Goal: Task Accomplishment & Management: Use online tool/utility

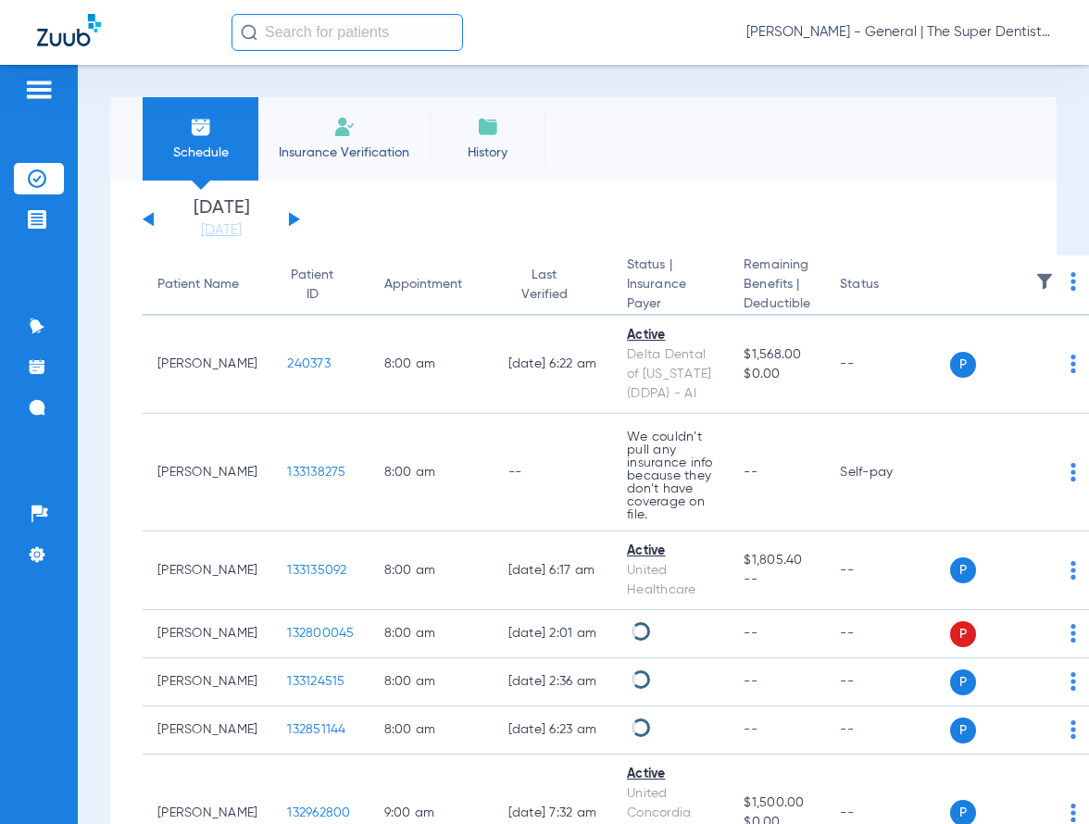
click at [321, 40] on input "text" at bounding box center [346, 32] width 231 height 37
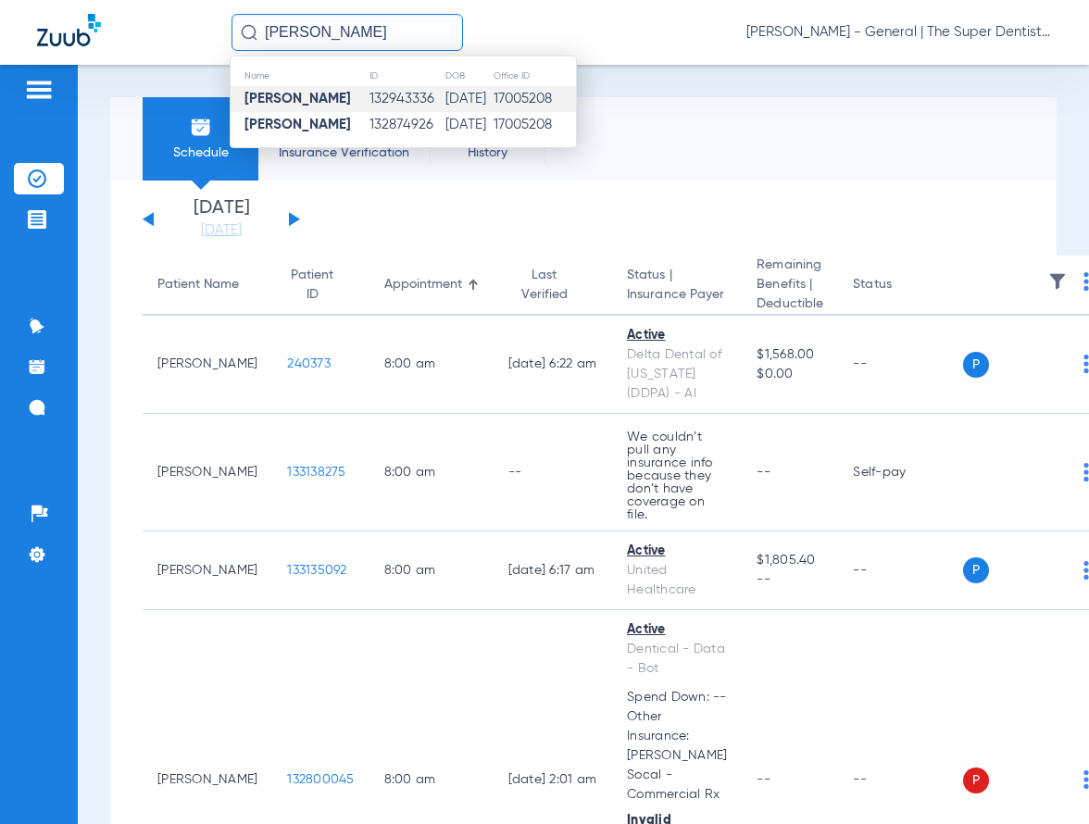
type input "[PERSON_NAME]"
click at [368, 99] on td "132943336" at bounding box center [406, 99] width 76 height 26
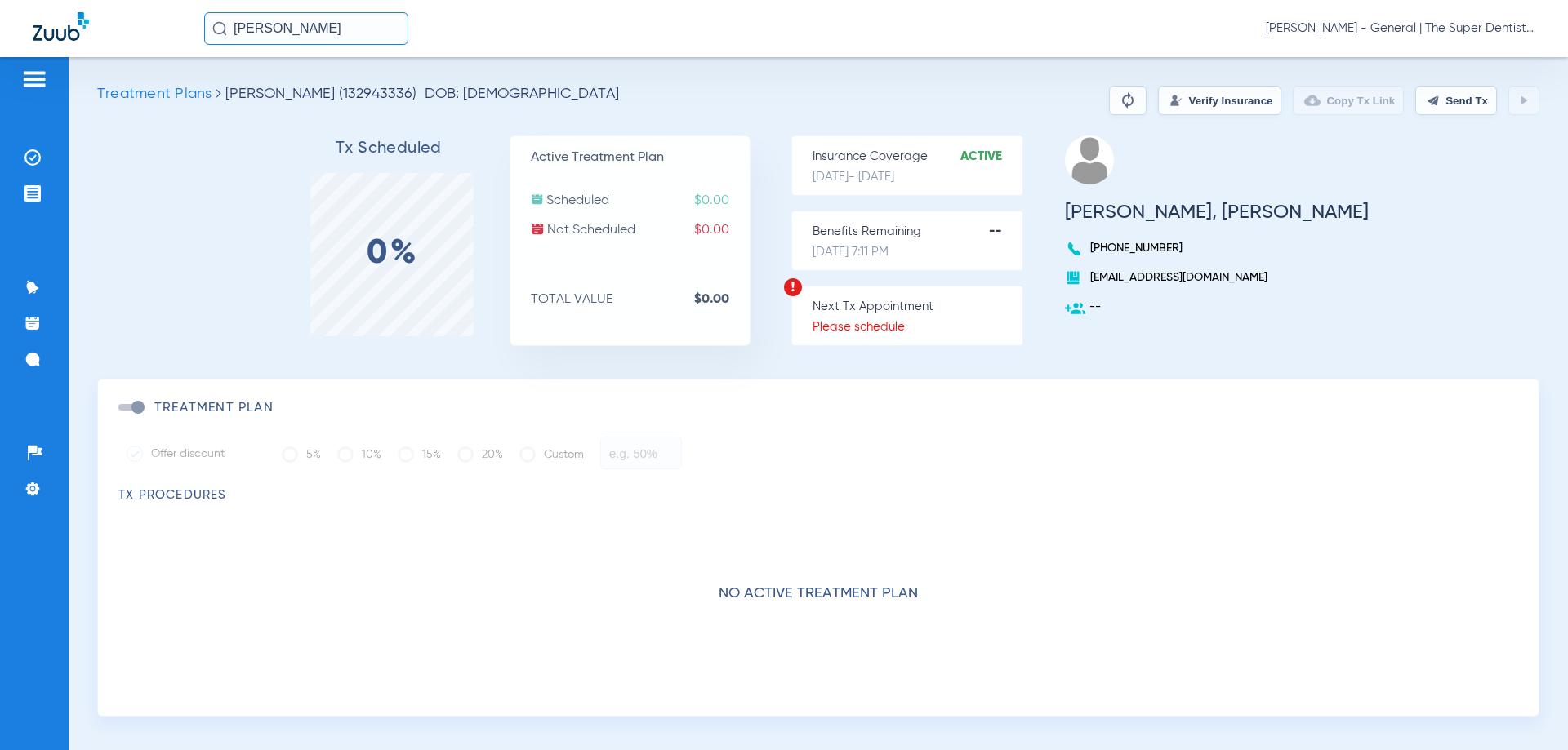
click at [959, 104] on button "Verify Insurance" at bounding box center [1220, 100] width 123 height 29
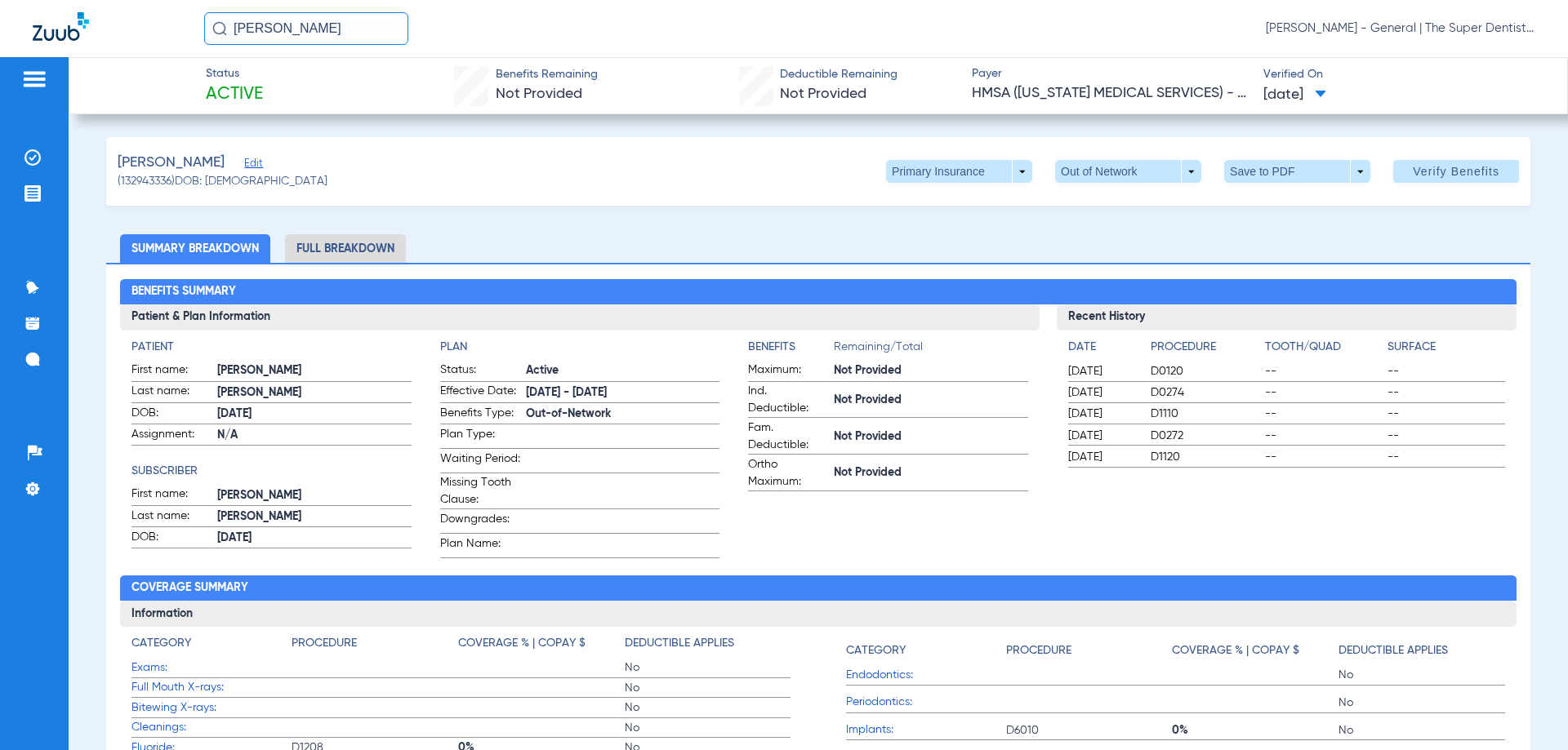
click at [303, 253] on li "Full Breakdown" at bounding box center [345, 249] width 121 height 28
